Goal: Download file/media

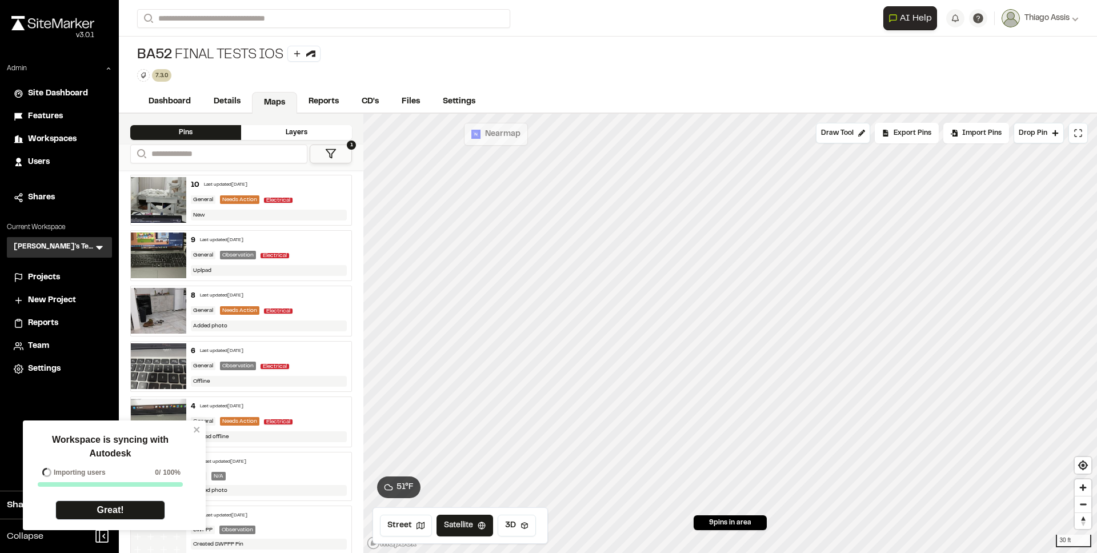
click at [42, 283] on span "Projects" at bounding box center [44, 277] width 32 height 13
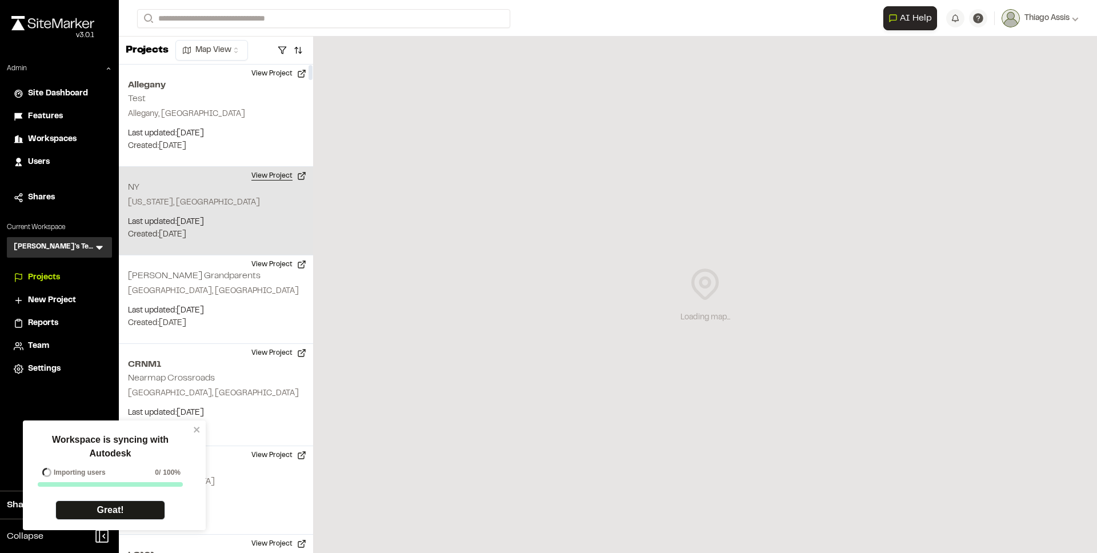
click at [259, 178] on button "View Project" at bounding box center [279, 176] width 69 height 18
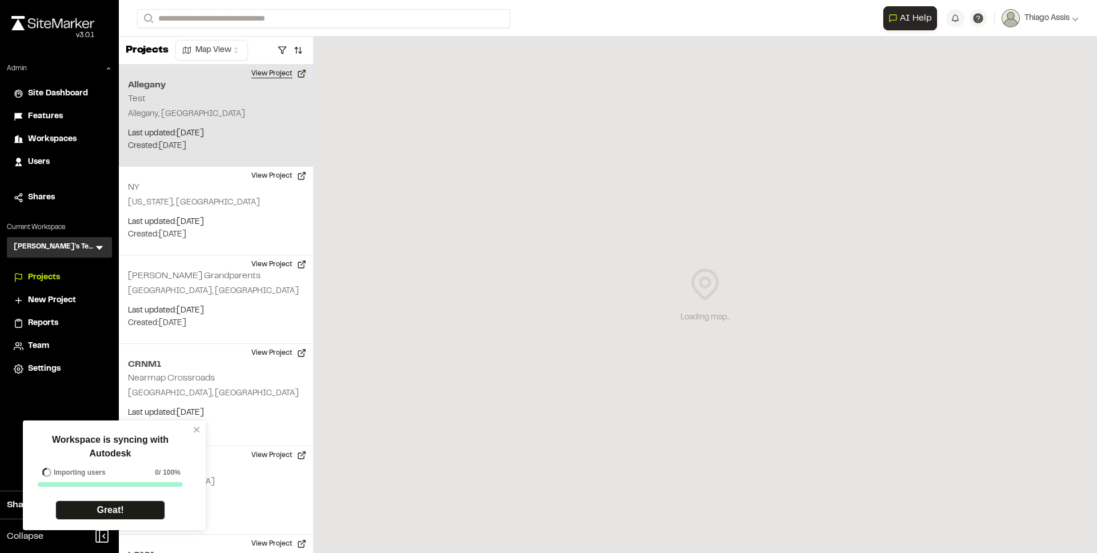
click at [275, 72] on button "View Project" at bounding box center [279, 74] width 69 height 18
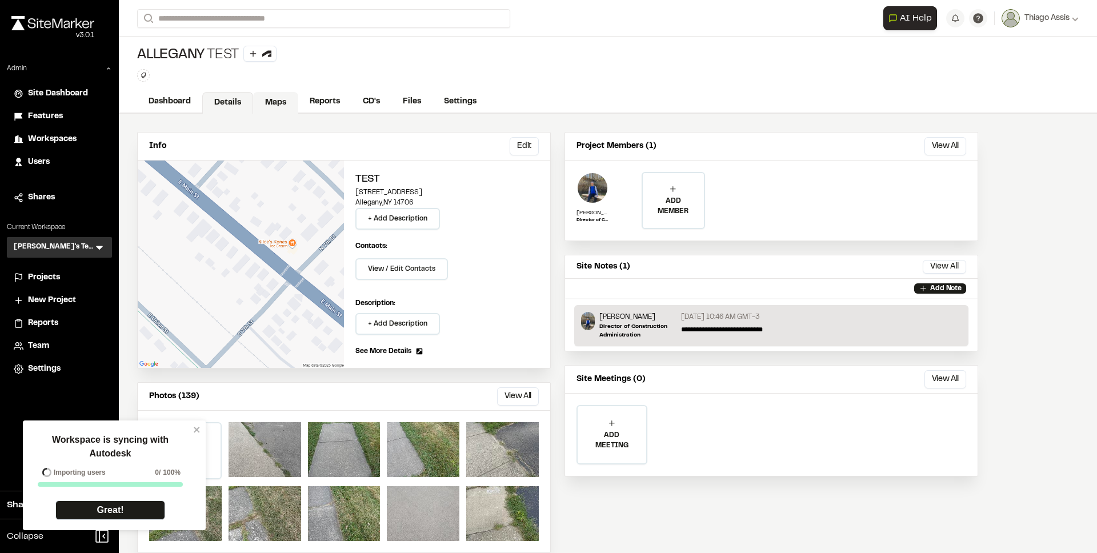
click at [282, 106] on link "Maps" at bounding box center [275, 103] width 45 height 22
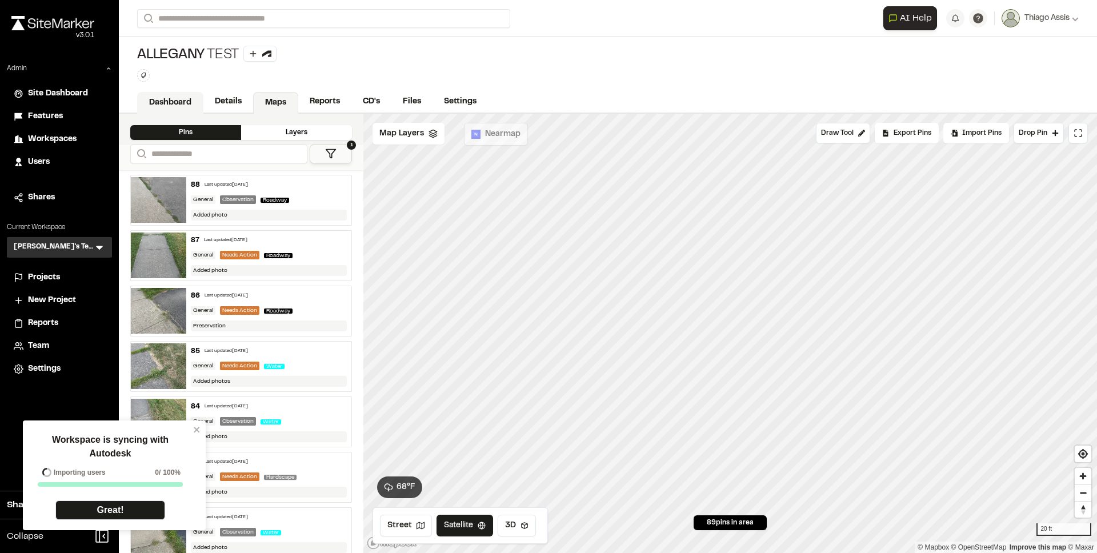
click at [174, 103] on link "Dashboard" at bounding box center [170, 103] width 66 height 22
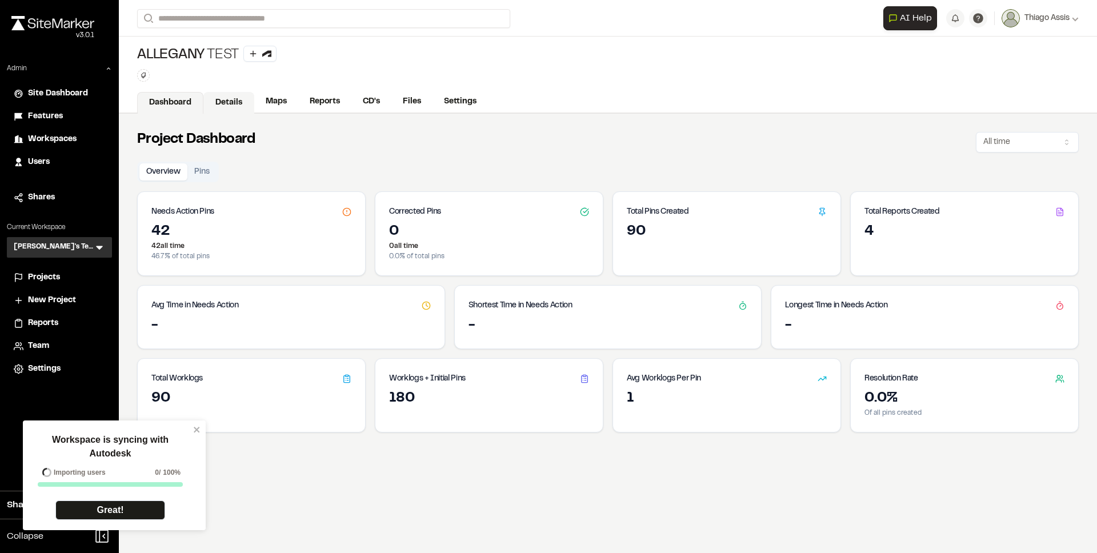
click at [237, 93] on link "Details" at bounding box center [228, 103] width 51 height 22
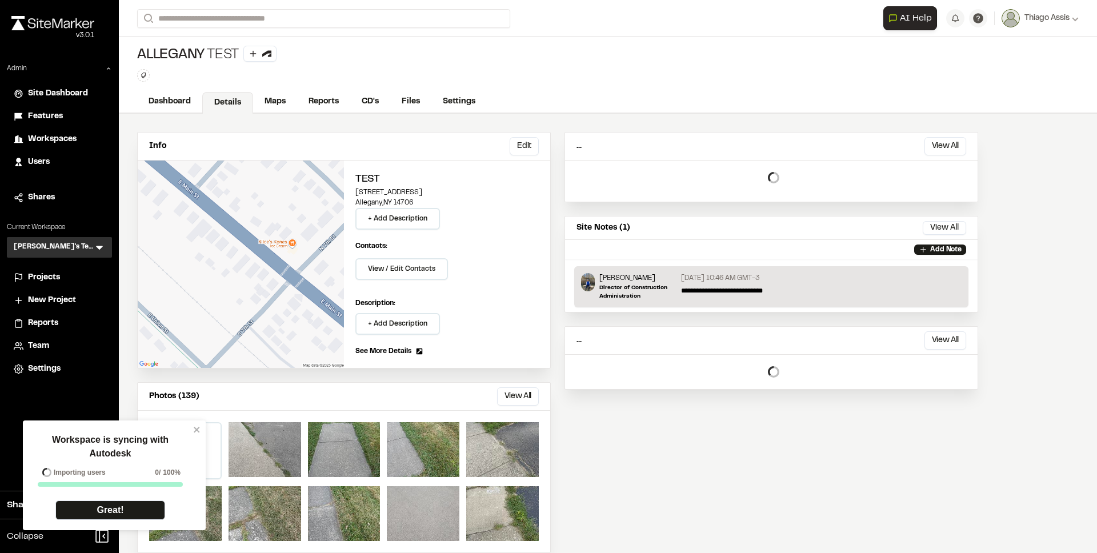
click at [65, 280] on div "Projects" at bounding box center [66, 277] width 77 height 13
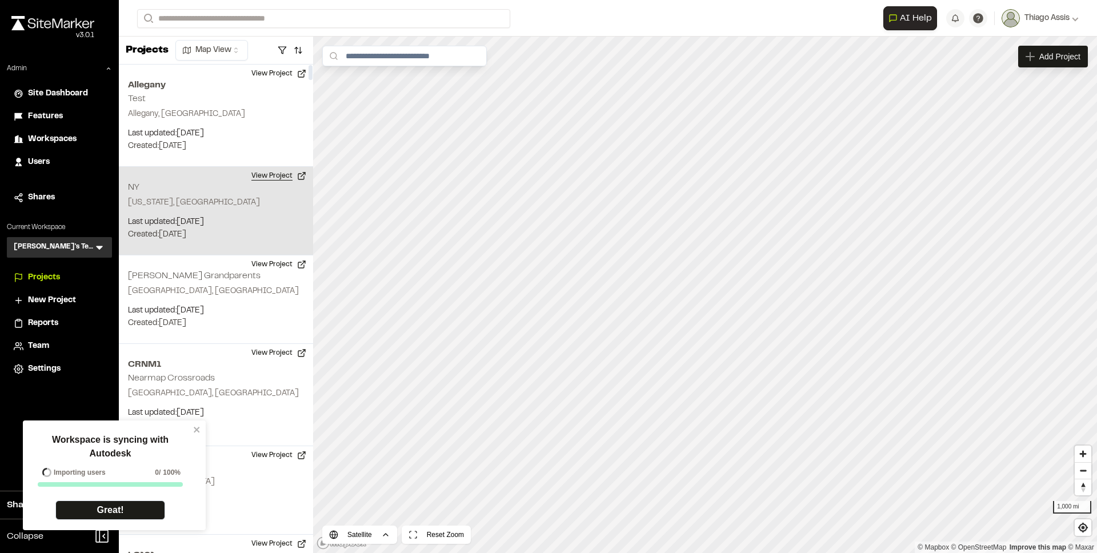
click at [275, 179] on button "View Project" at bounding box center [279, 176] width 69 height 18
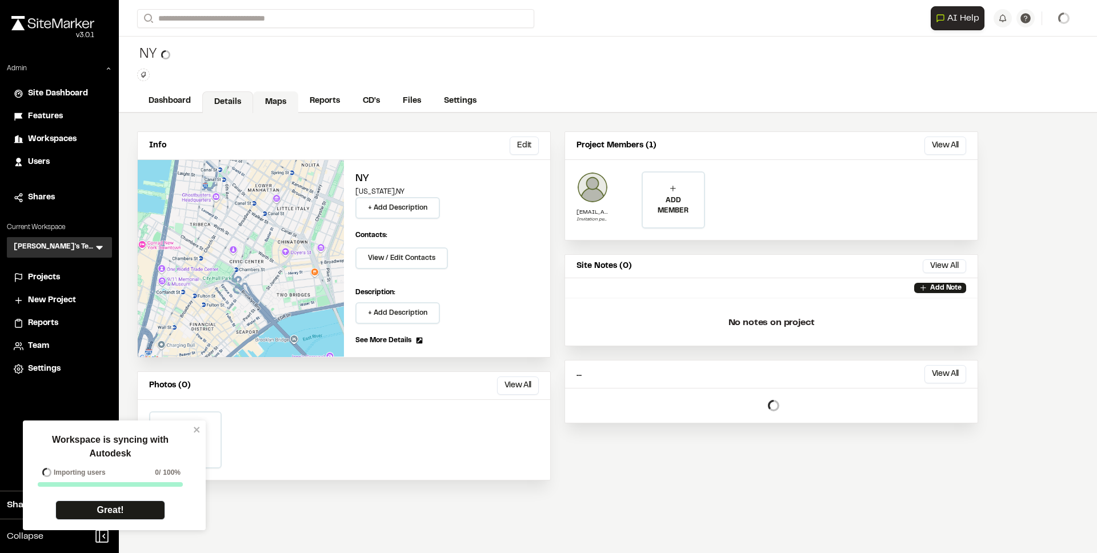
click at [271, 105] on link "Maps" at bounding box center [275, 102] width 45 height 22
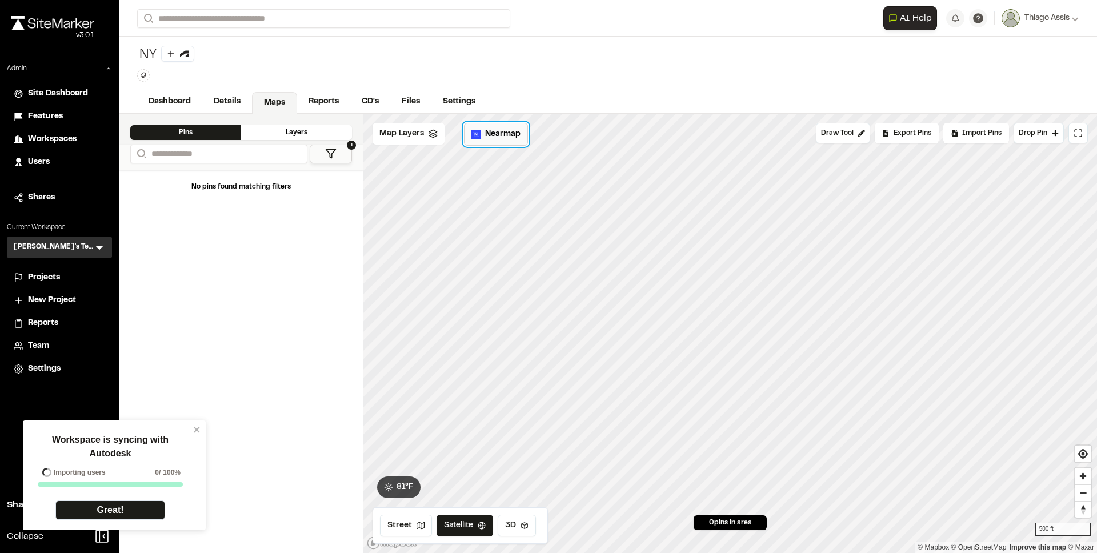
click at [514, 137] on span "Nearmap" at bounding box center [502, 134] width 35 height 13
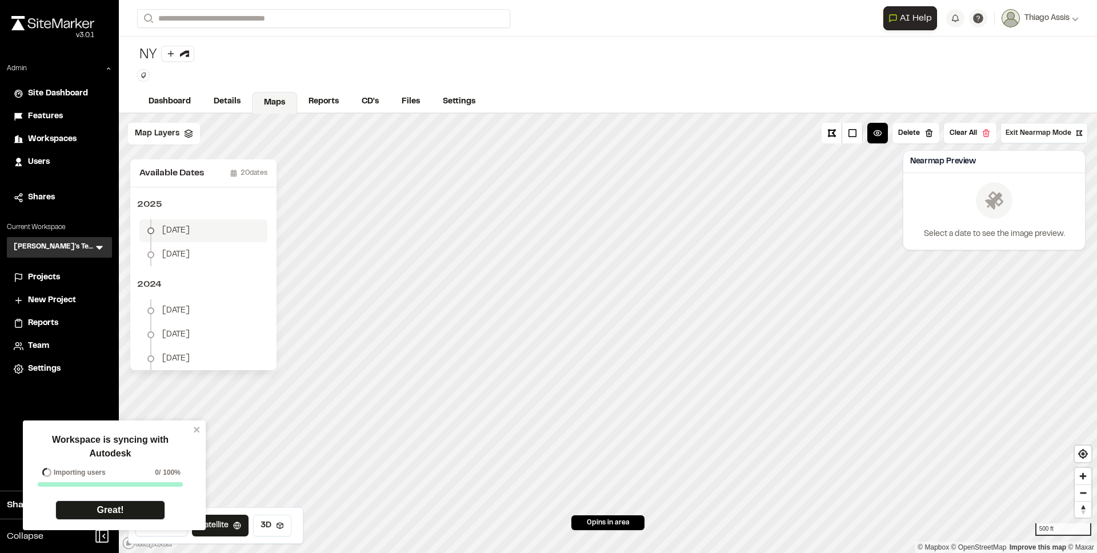
click at [173, 232] on span "[DATE]" at bounding box center [175, 231] width 27 height 13
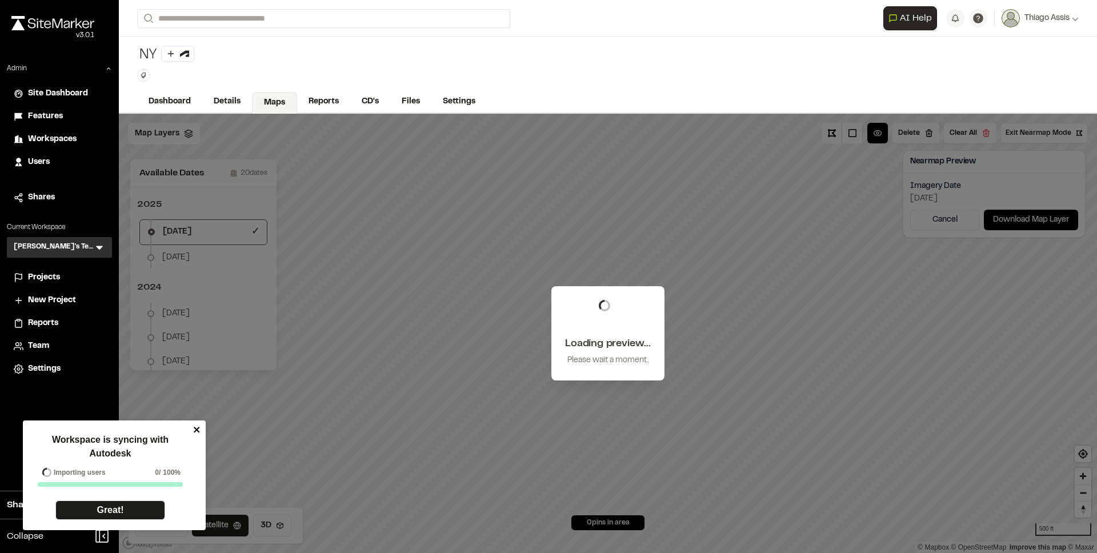
click at [201, 430] on icon "close" at bounding box center [197, 429] width 8 height 9
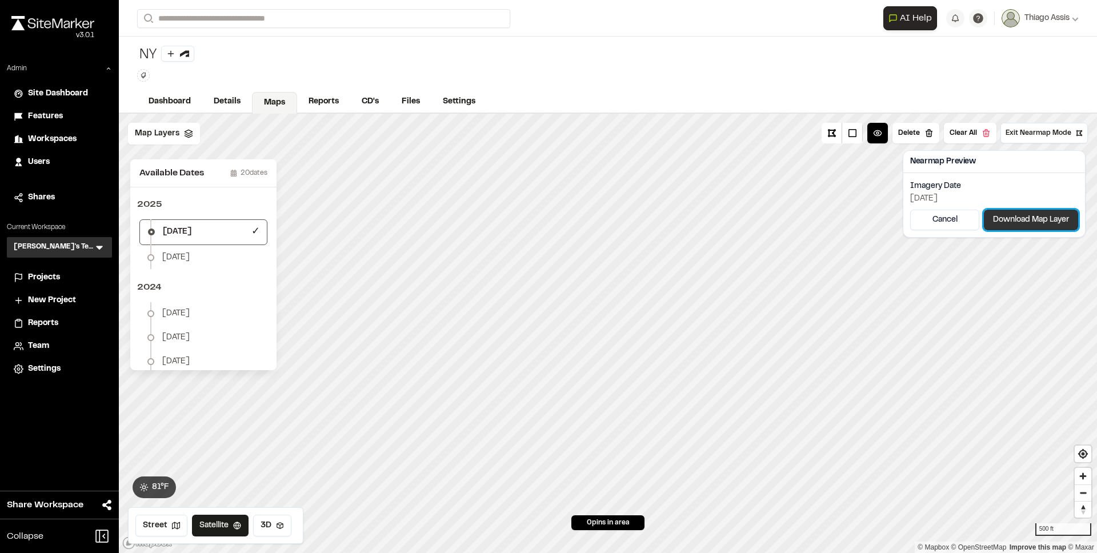
click at [1010, 214] on button "Download Map Layer" at bounding box center [1031, 220] width 94 height 21
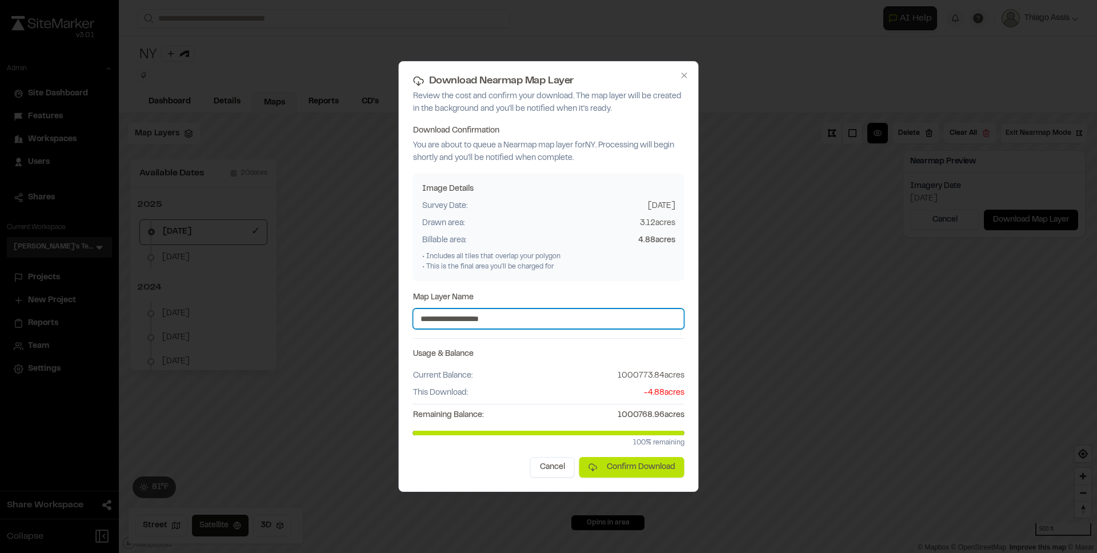
click at [578, 319] on input "**********" at bounding box center [548, 319] width 271 height 21
type input "**********"
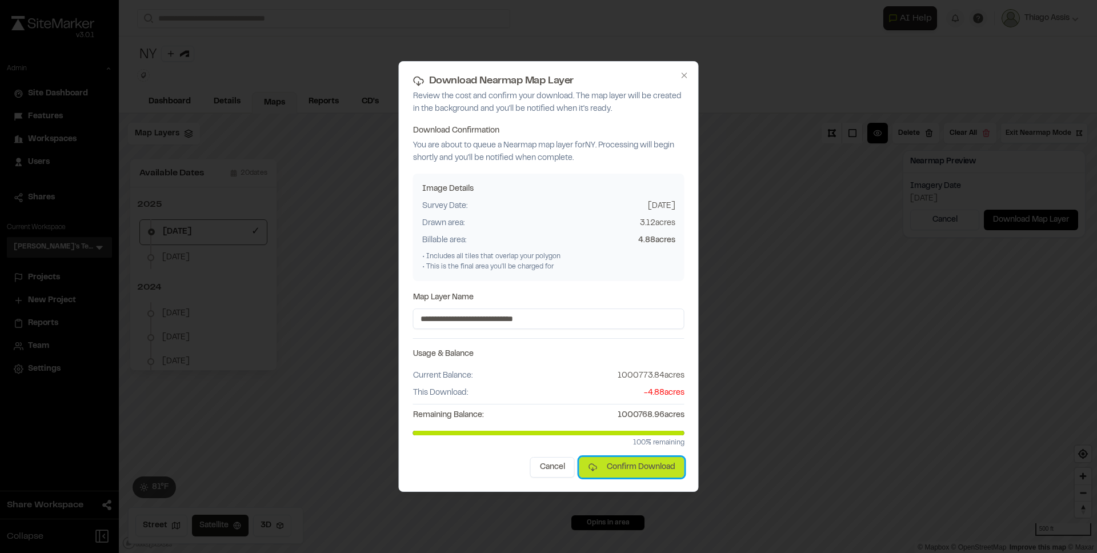
click at [608, 472] on button "Confirm Download" at bounding box center [632, 467] width 105 height 21
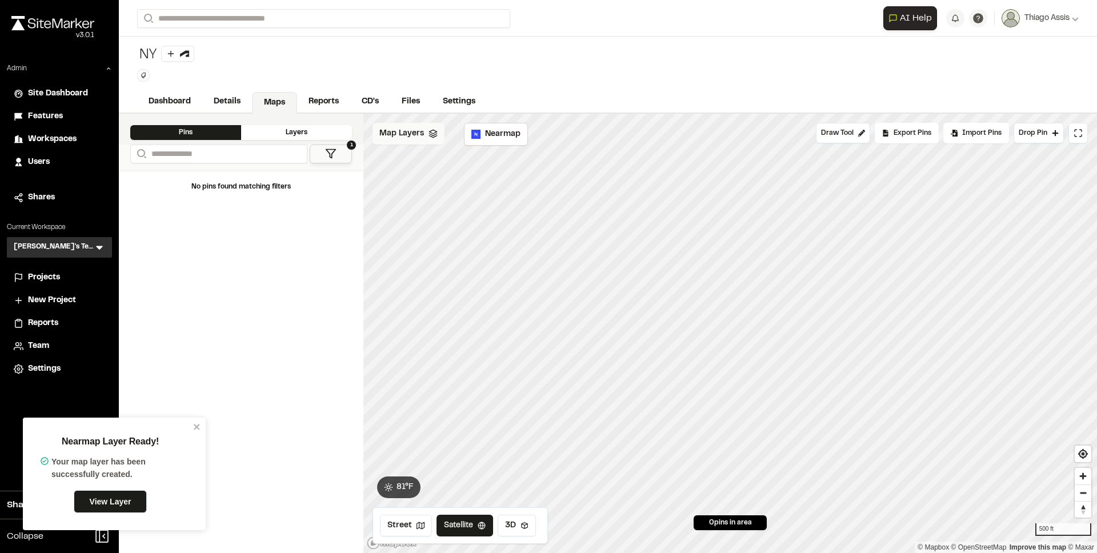
click at [410, 132] on span "Map Layers" at bounding box center [401, 133] width 45 height 13
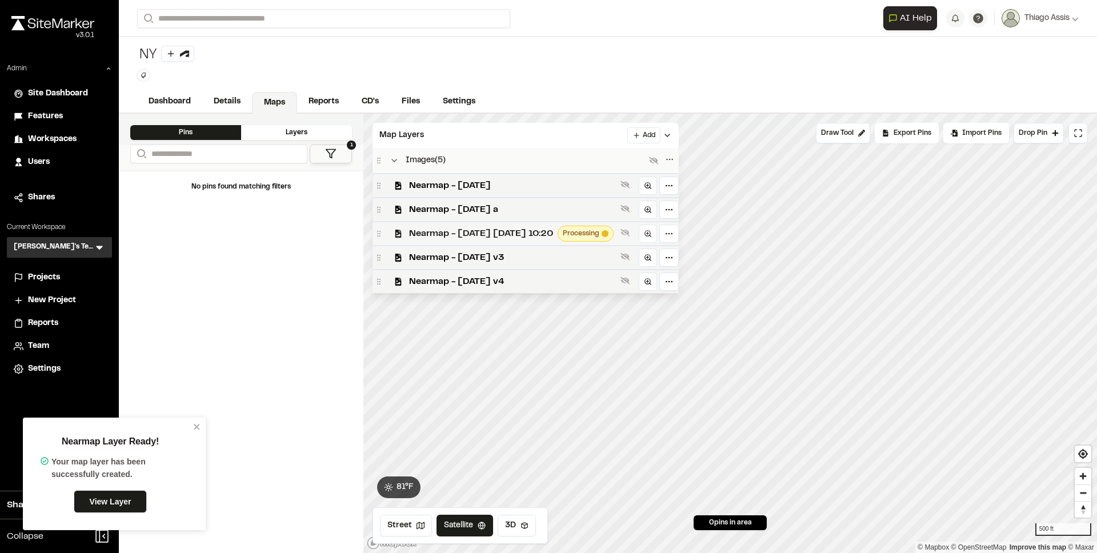
click at [537, 242] on div "Nearmap - [DATE] [DATE] 10:20 Processing" at bounding box center [526, 233] width 306 height 24
